Goal: Task Accomplishment & Management: Use online tool/utility

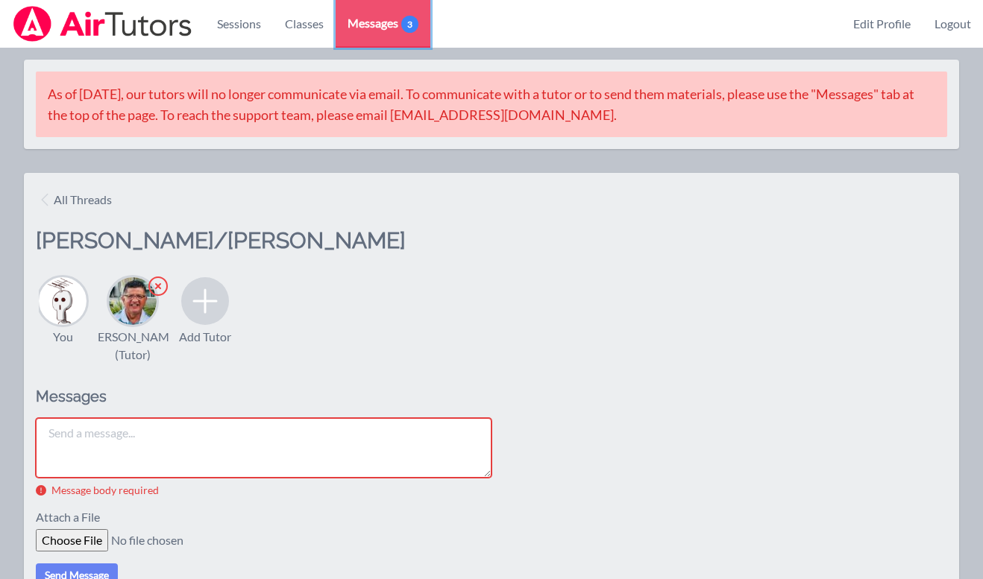
click at [402, 23] on span "3" at bounding box center [409, 24] width 17 height 17
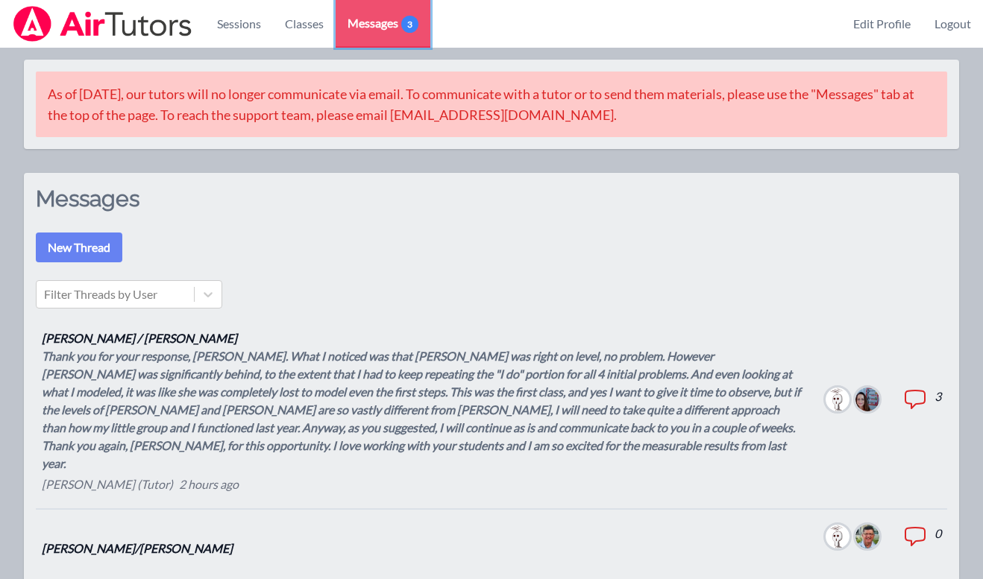
click at [402, 23] on span "3" at bounding box center [409, 24] width 17 height 17
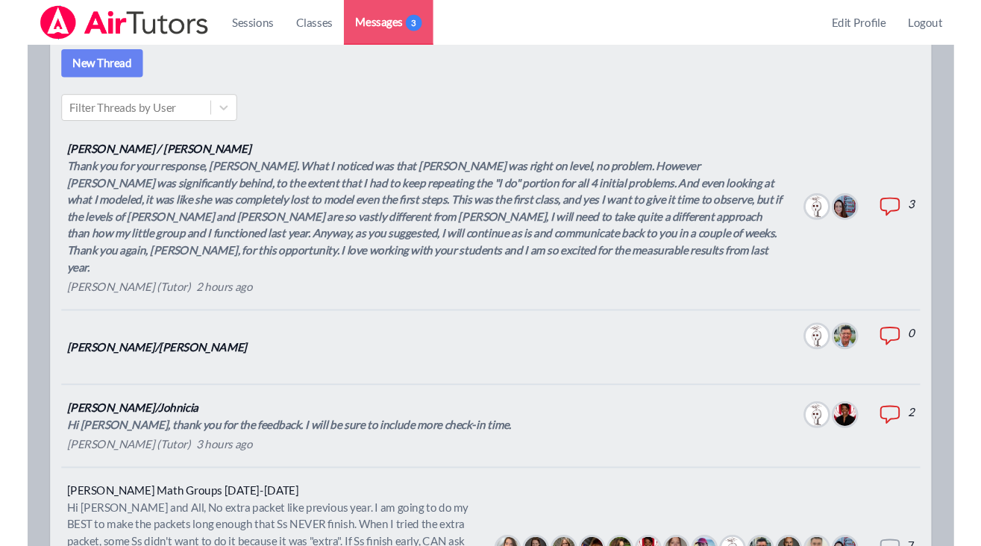
scroll to position [212, 0]
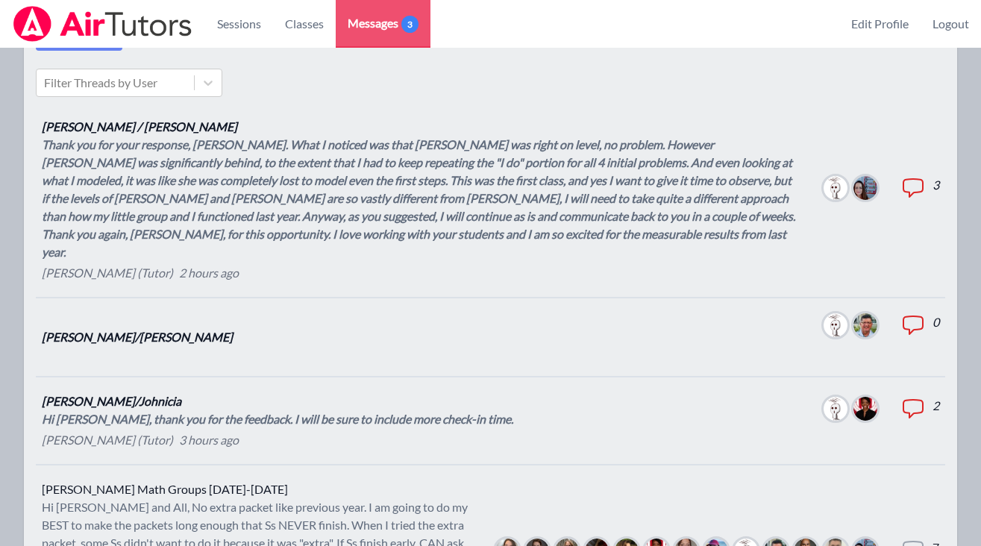
click at [398, 410] on div "Hi Joyce, thank you for the feedback. I will be sure to include more check-in t…" at bounding box center [277, 419] width 471 height 18
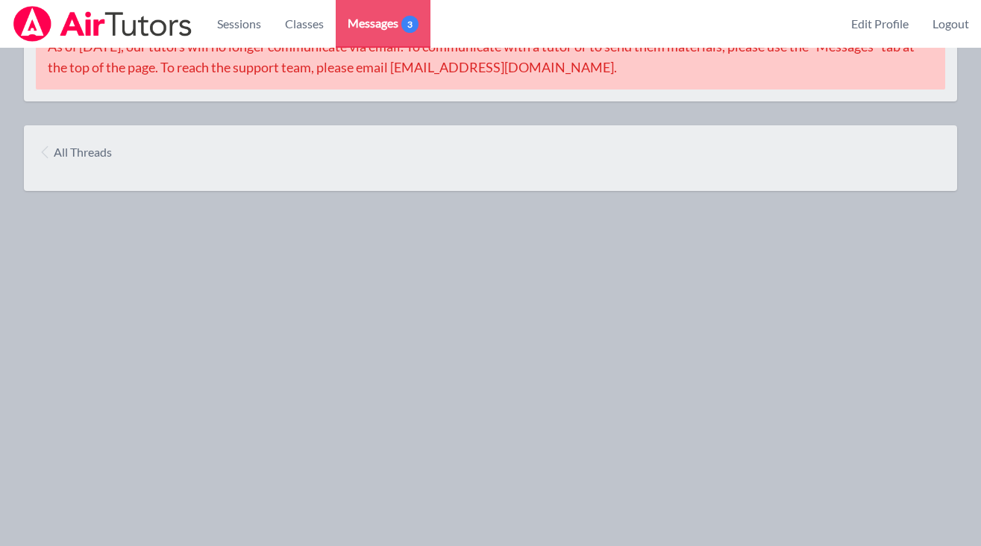
scroll to position [212, 0]
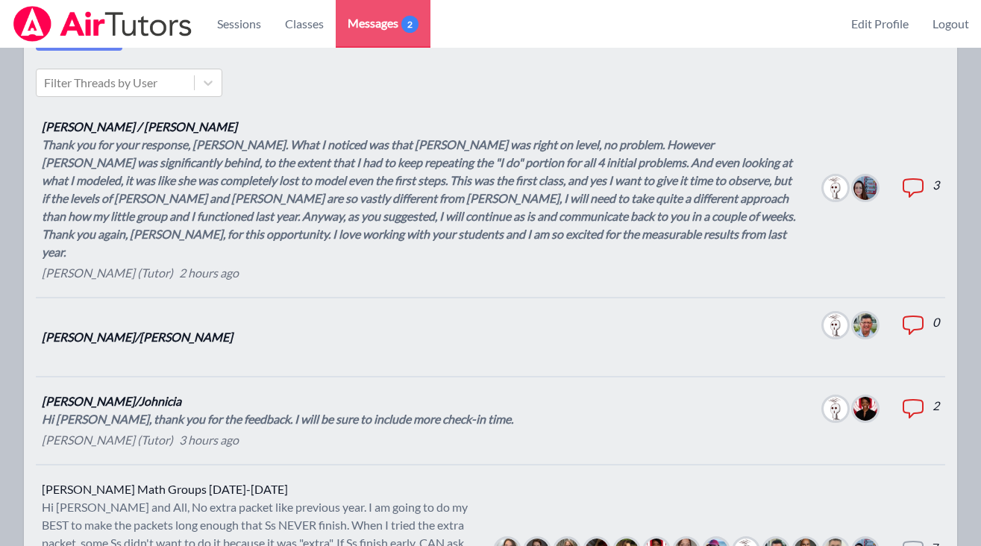
click at [260, 167] on div "Thank you for your response, Joyce. What I noticed was that Karina was right on…" at bounding box center [421, 198] width 758 height 125
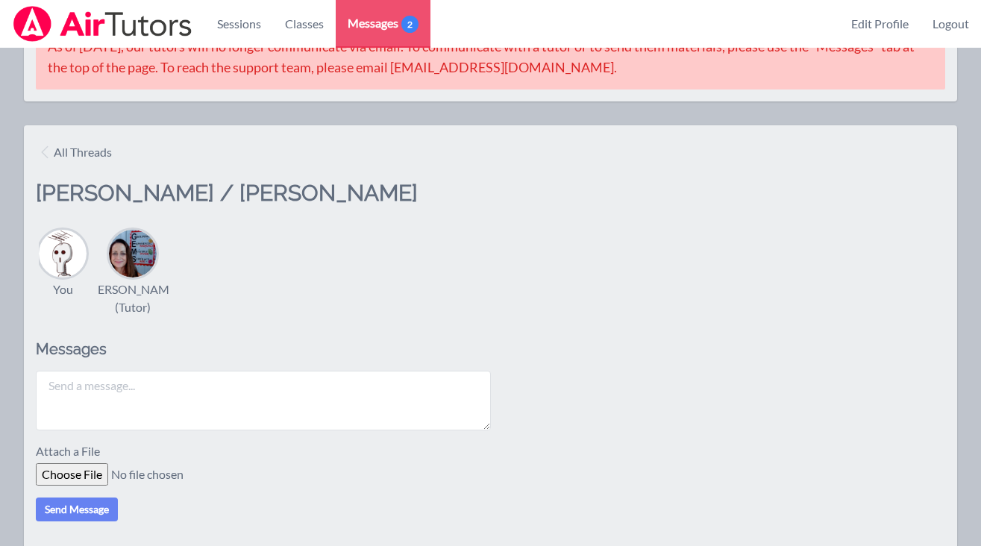
scroll to position [212, 0]
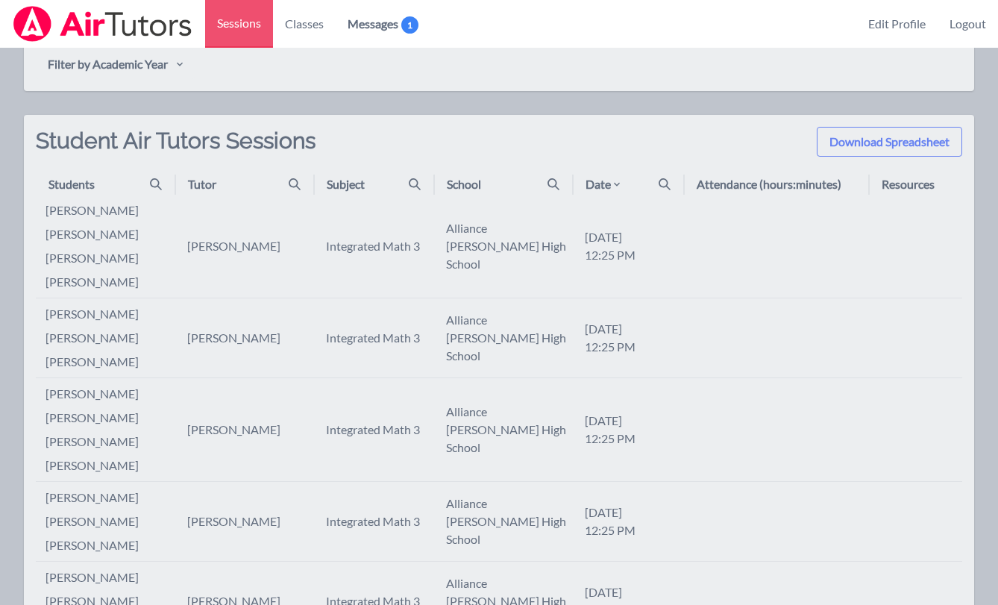
scroll to position [526, 0]
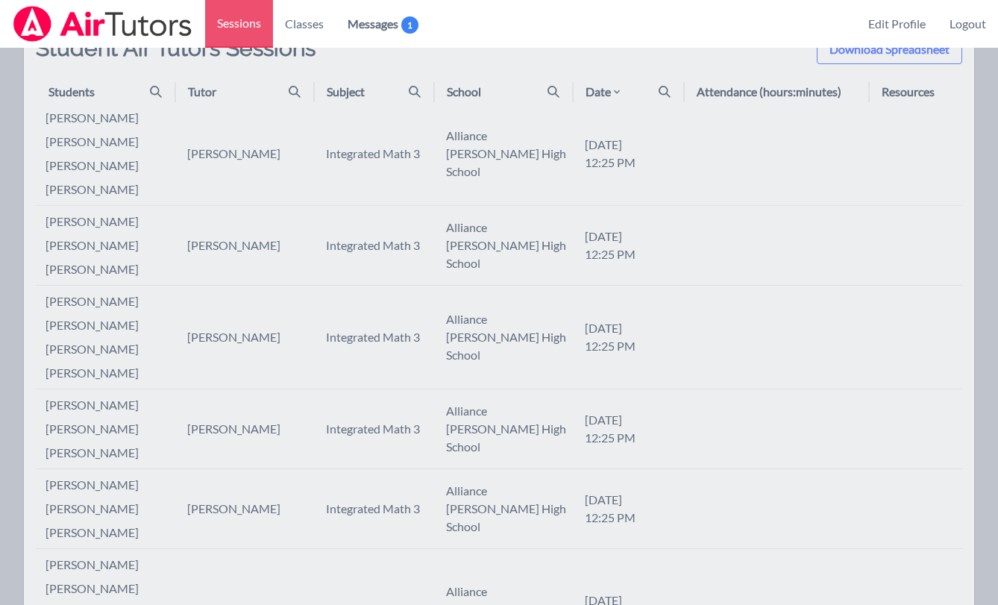
click at [666, 87] on icon at bounding box center [664, 92] width 12 height 12
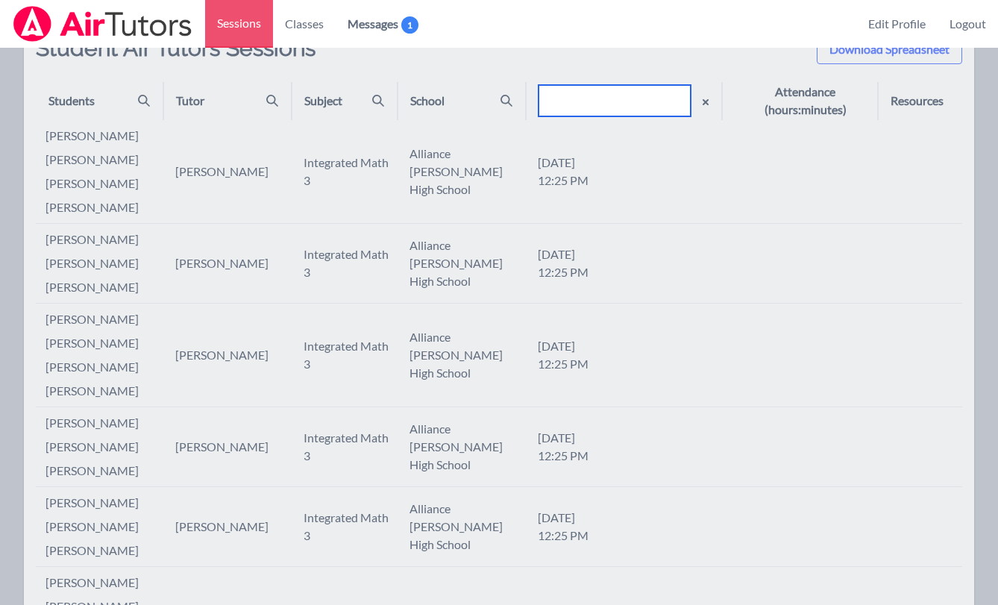
click at [602, 96] on input "text" at bounding box center [614, 100] width 152 height 31
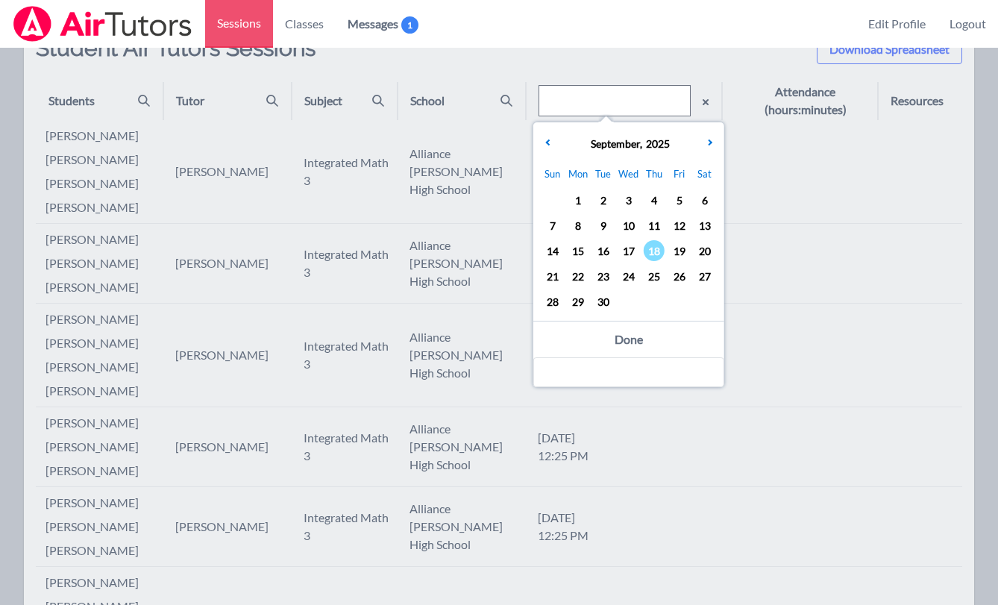
click at [630, 243] on span "17" at bounding box center [628, 250] width 21 height 21
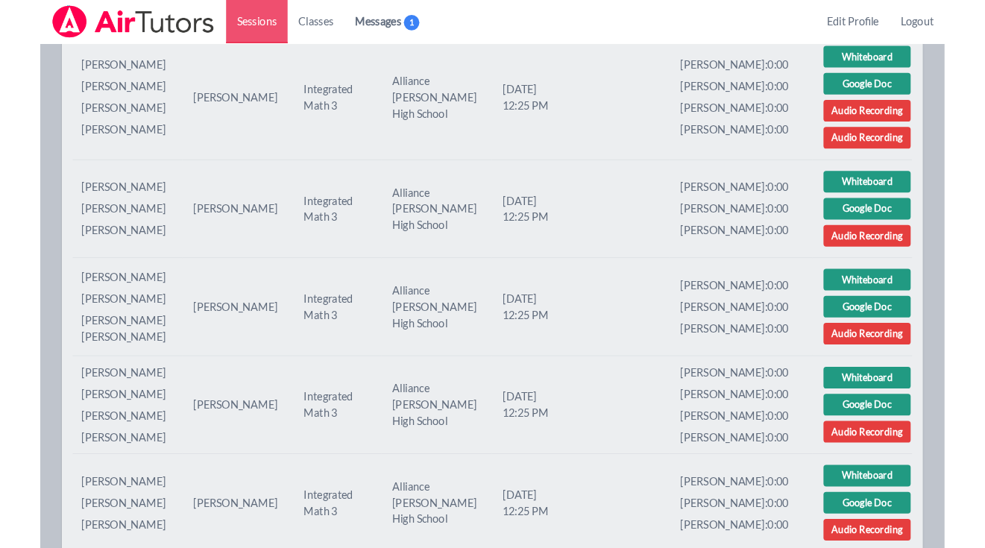
scroll to position [1544, 0]
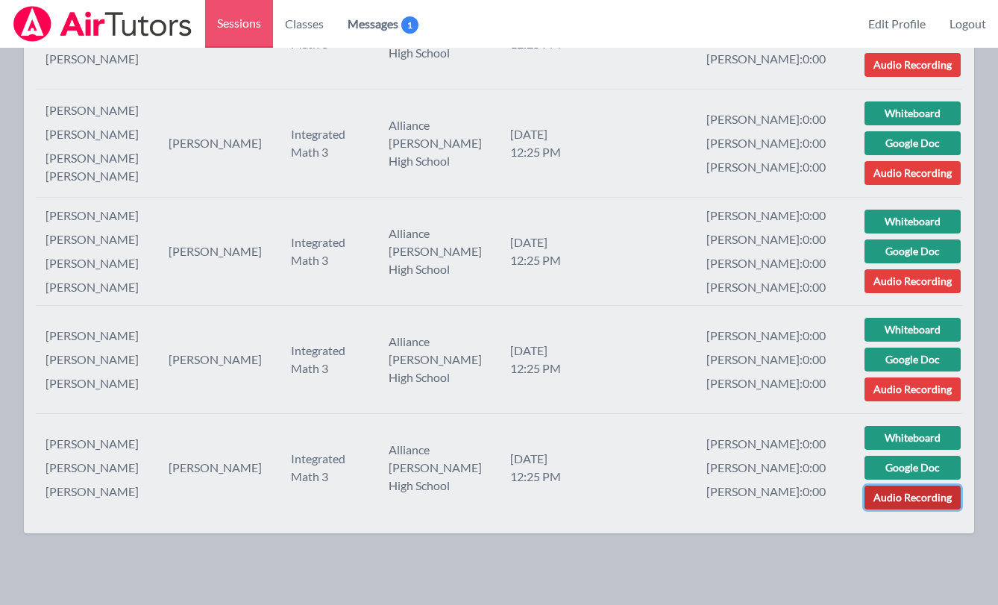
click at [906, 493] on link "Audio Recording" at bounding box center [912, 497] width 96 height 24
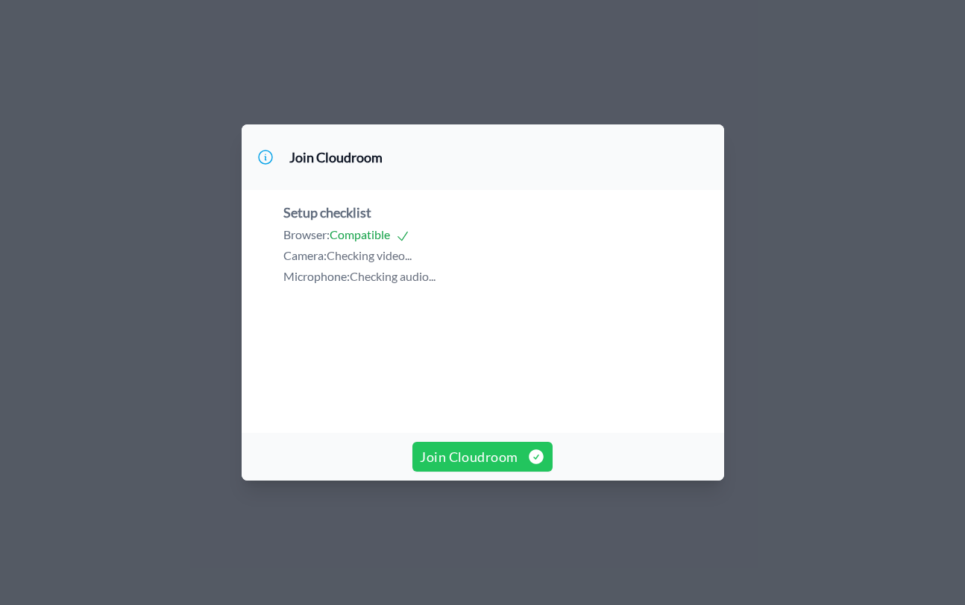
click at [485, 468] on span "Join Cloudroom" at bounding box center [482, 457] width 125 height 21
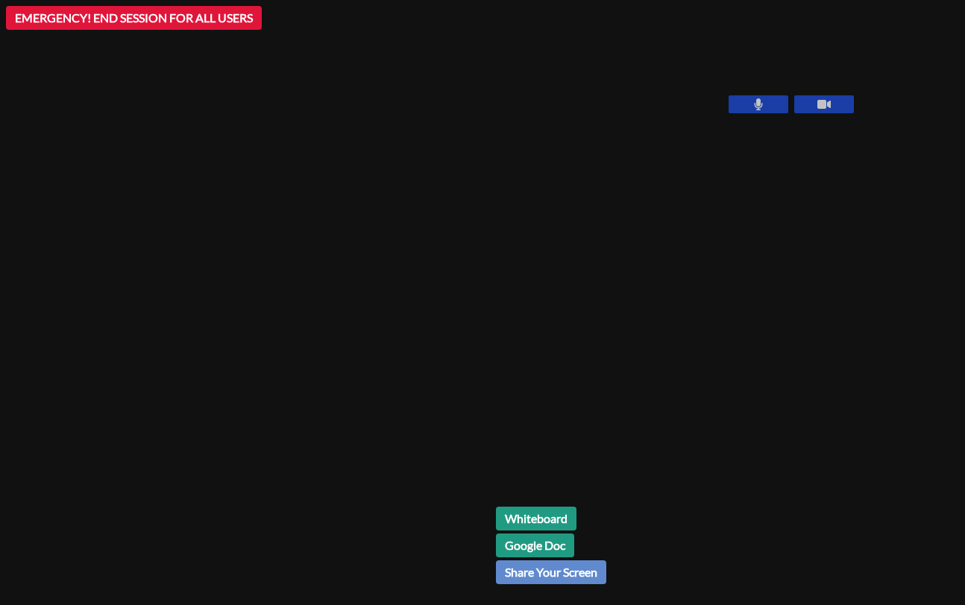
click at [794, 113] on button at bounding box center [824, 104] width 60 height 18
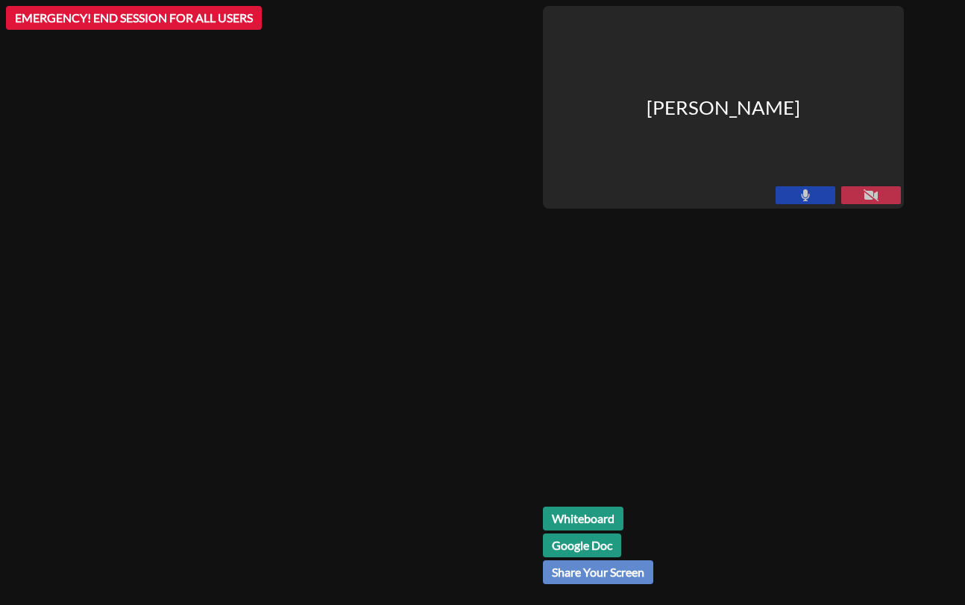
click at [835, 193] on button at bounding box center [805, 195] width 60 height 18
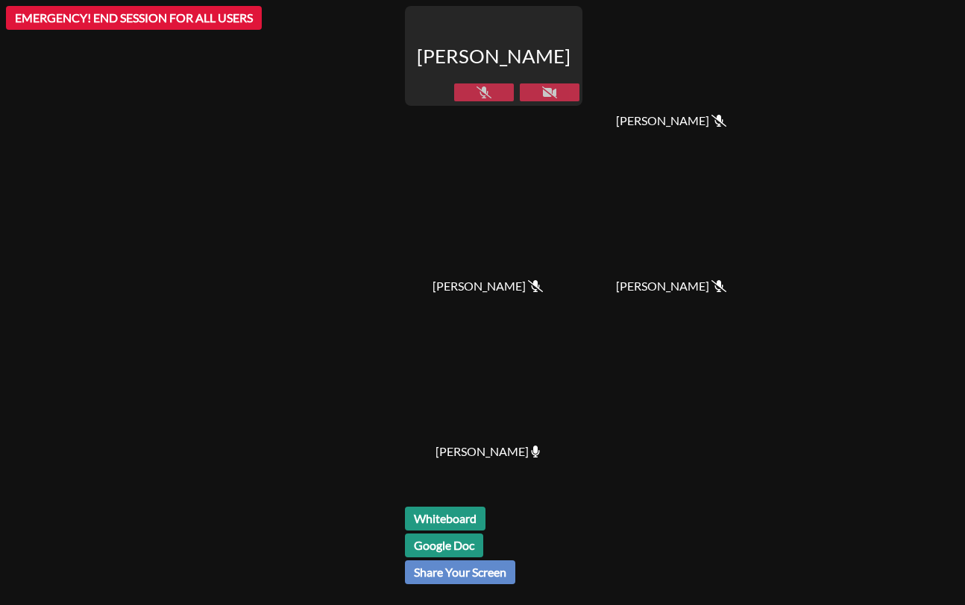
click at [490, 91] on icon at bounding box center [483, 92] width 15 height 12
click at [551, 90] on icon at bounding box center [549, 92] width 15 height 12
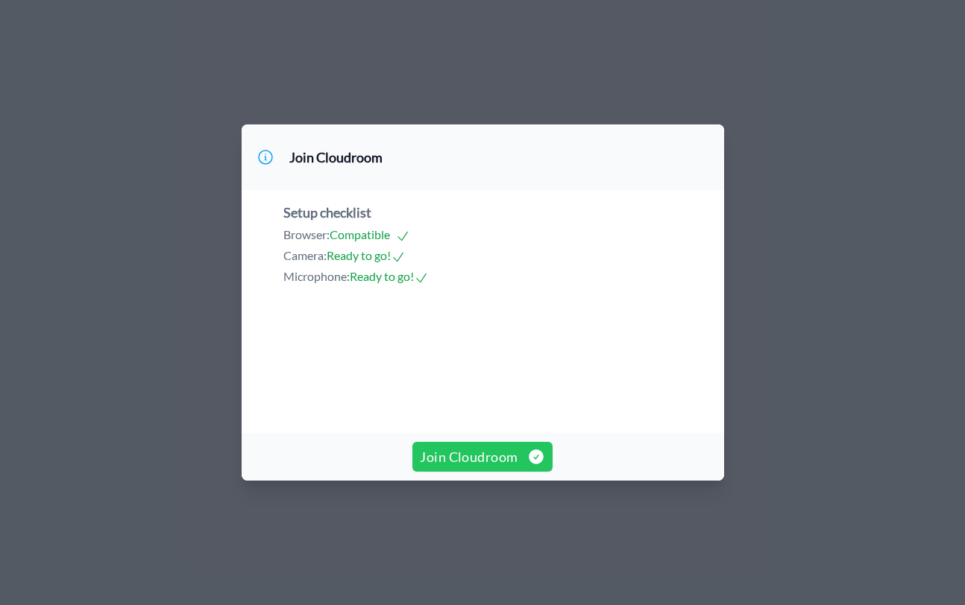
click at [459, 468] on span "Join Cloudroom" at bounding box center [482, 457] width 125 height 21
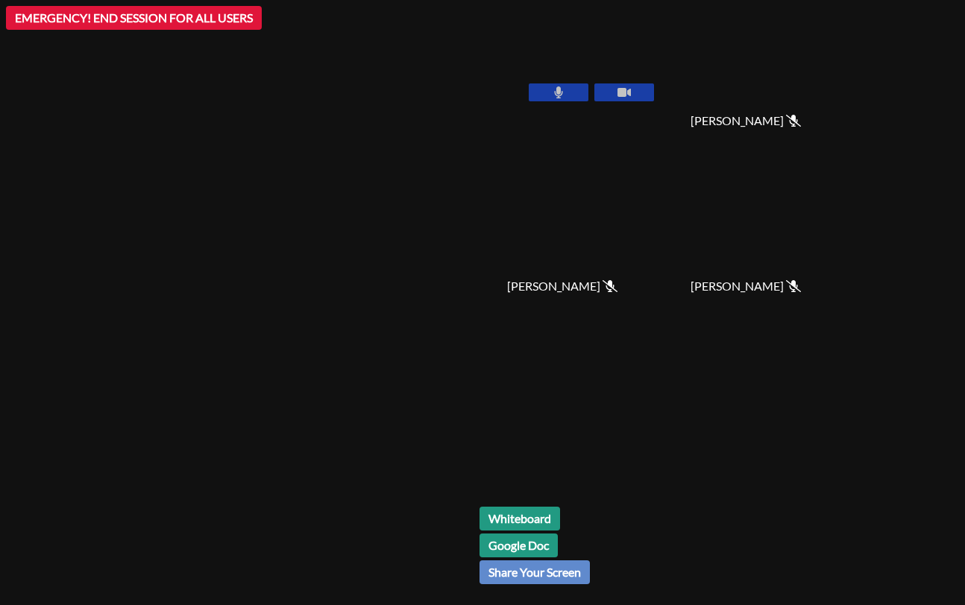
click at [468, 89] on div "[PERSON_NAME]" at bounding box center [237, 303] width 462 height 594
click at [588, 92] on button at bounding box center [559, 93] width 60 height 18
click at [654, 92] on button at bounding box center [624, 93] width 60 height 18
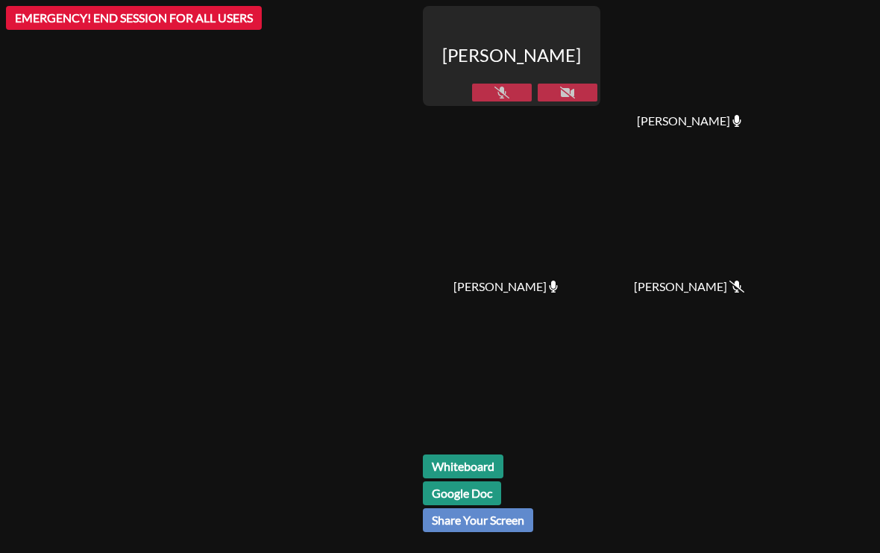
click at [509, 87] on icon at bounding box center [501, 92] width 15 height 12
click at [597, 84] on button at bounding box center [568, 93] width 60 height 18
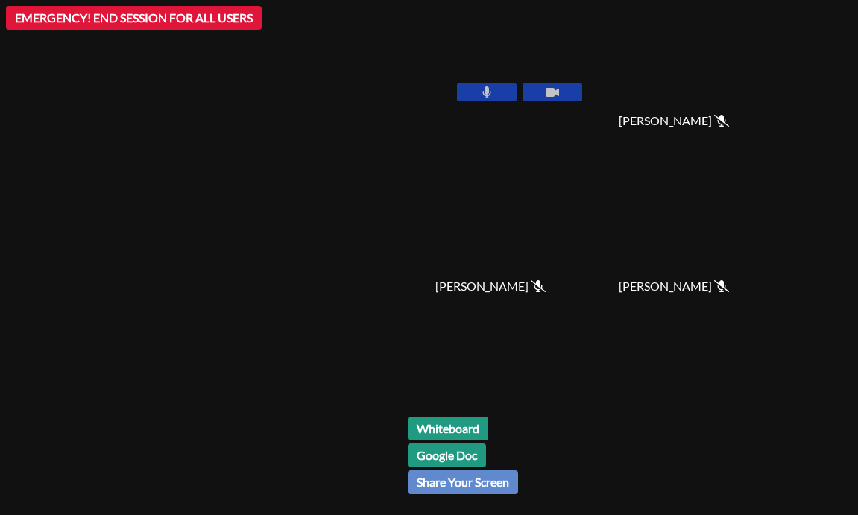
click at [517, 84] on button at bounding box center [487, 93] width 60 height 18
click at [582, 84] on button at bounding box center [553, 93] width 60 height 18
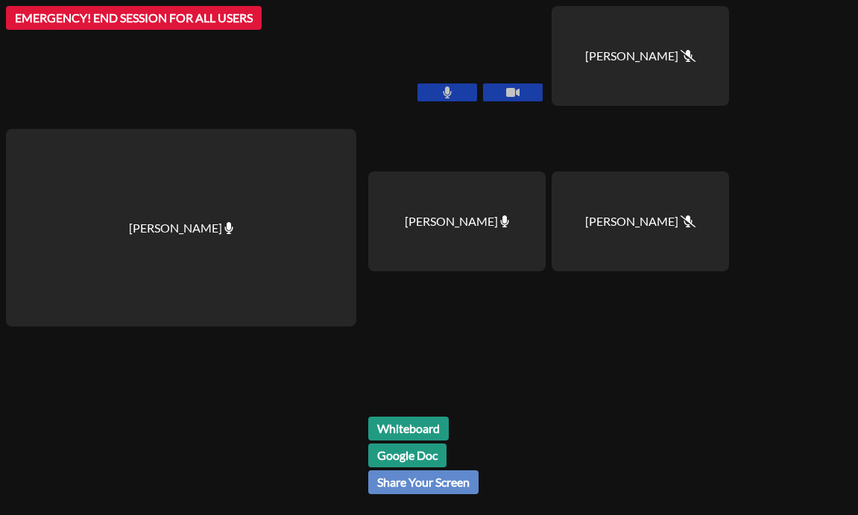
click at [445, 94] on icon at bounding box center [448, 92] width 8 height 12
click at [507, 90] on icon at bounding box center [512, 92] width 13 height 9
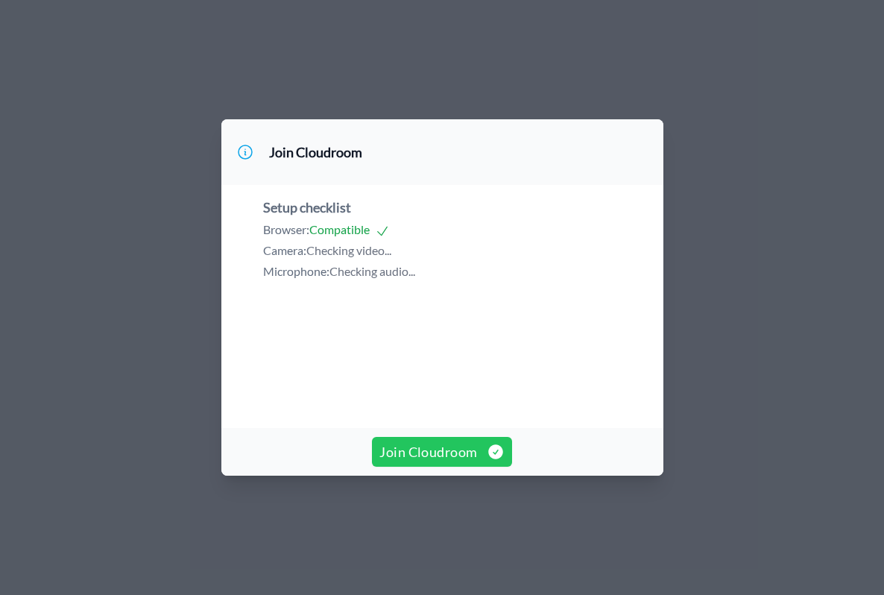
click at [450, 462] on span "Join Cloudroom" at bounding box center [442, 451] width 125 height 21
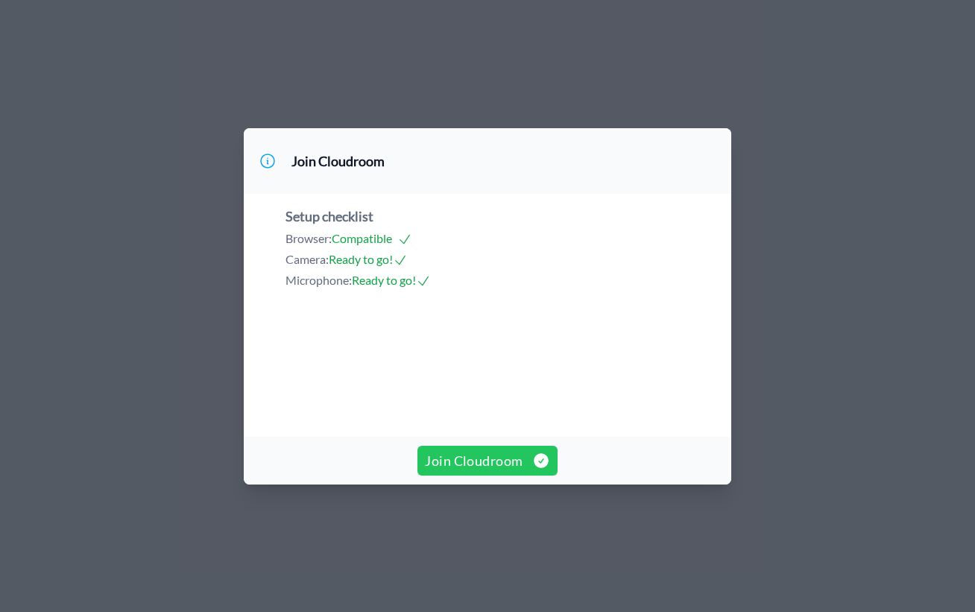
click at [480, 471] on span "Join Cloudroom" at bounding box center [487, 460] width 125 height 21
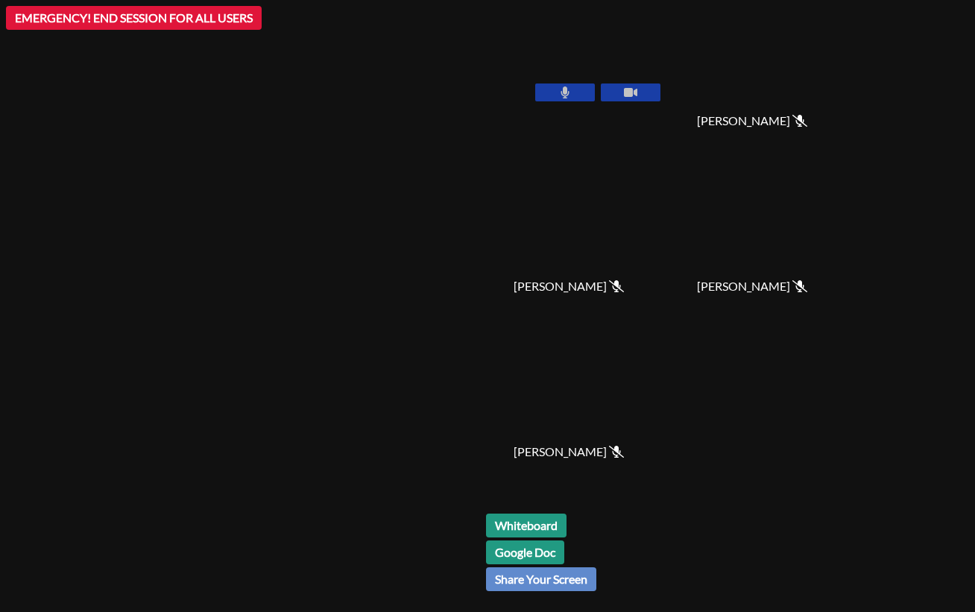
click at [570, 87] on icon at bounding box center [565, 92] width 9 height 12
click at [638, 96] on icon at bounding box center [630, 92] width 13 height 12
